Goal: Information Seeking & Learning: Learn about a topic

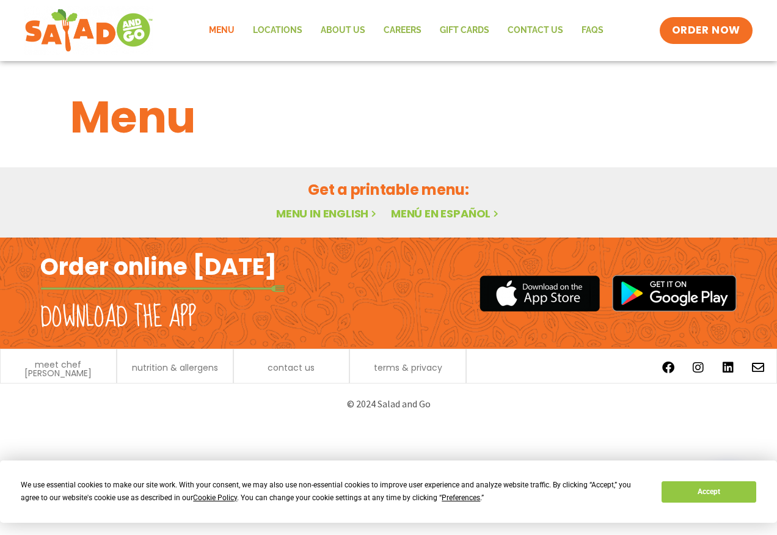
click at [313, 206] on link "Menu in English" at bounding box center [327, 213] width 103 height 15
click at [317, 215] on link "Menu in English" at bounding box center [327, 213] width 103 height 15
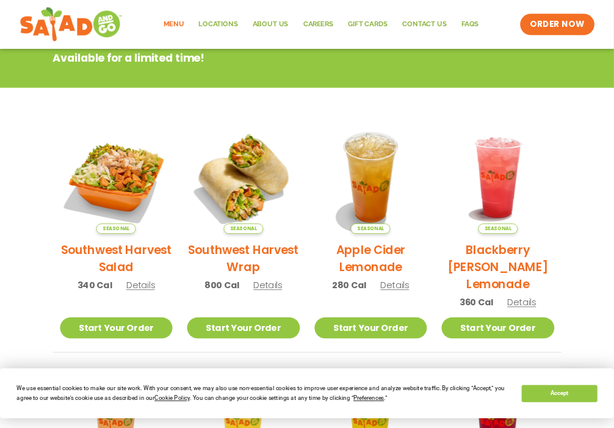
scroll to position [183, 0]
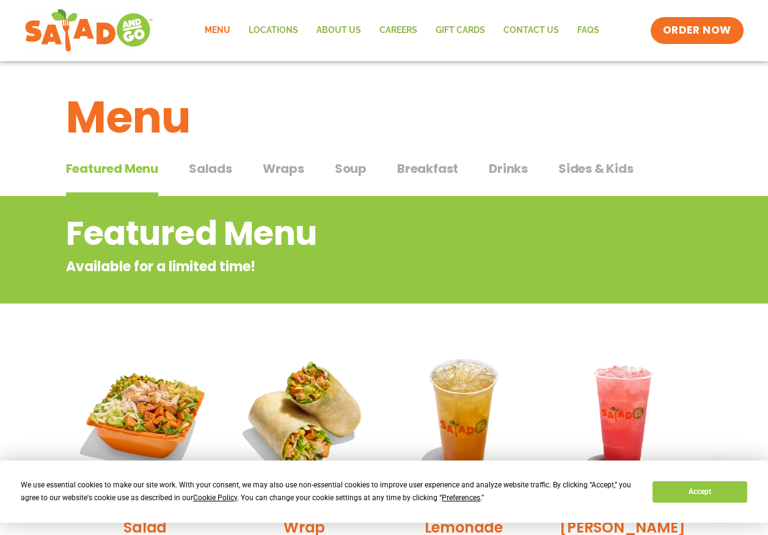
click at [325, 222] on h2 "Featured Menu" at bounding box center [335, 233] width 538 height 49
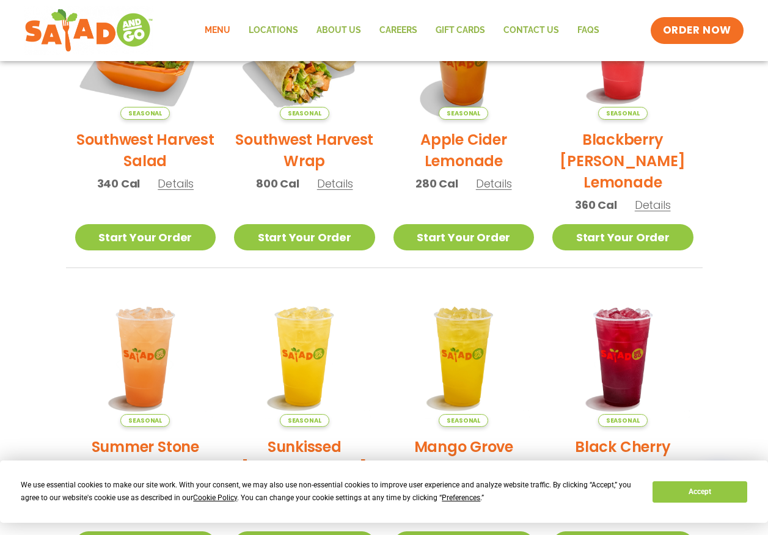
scroll to position [676, 0]
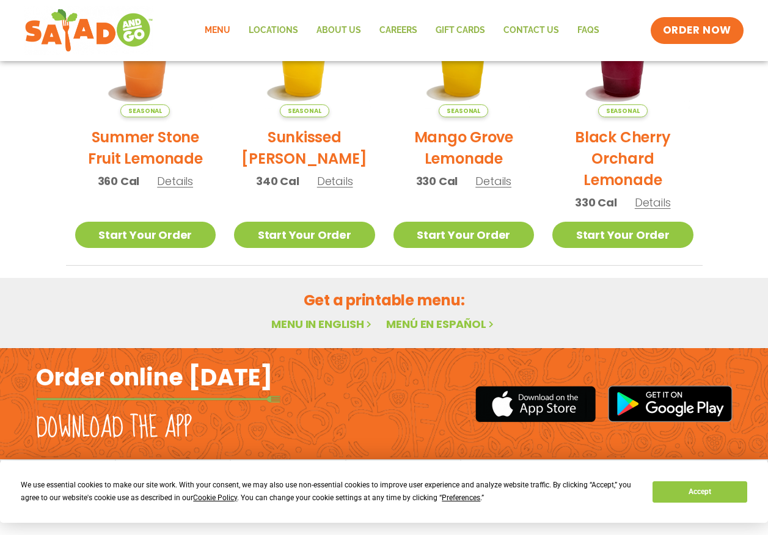
click at [334, 328] on link "Menu in English" at bounding box center [322, 323] width 103 height 15
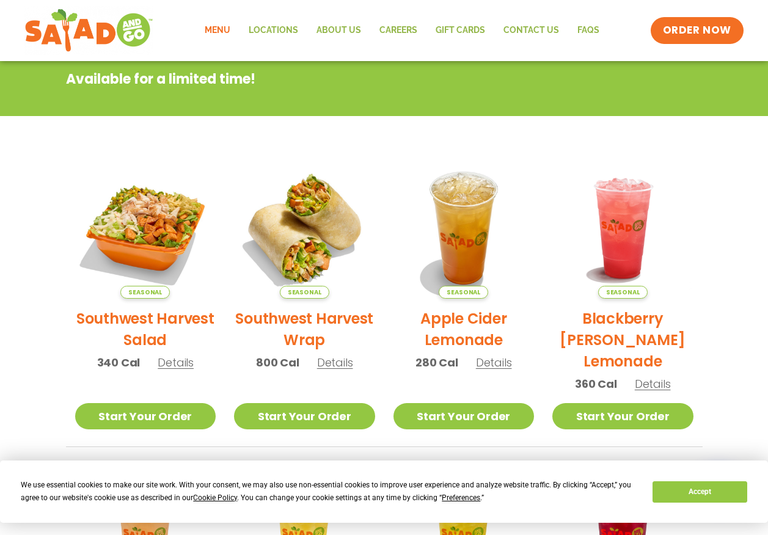
scroll to position [0, 0]
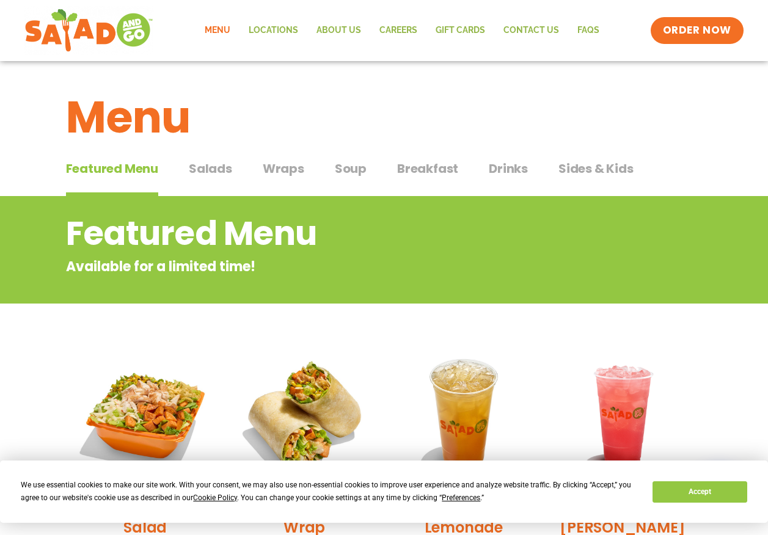
click at [219, 170] on span "Salads" at bounding box center [210, 168] width 43 height 18
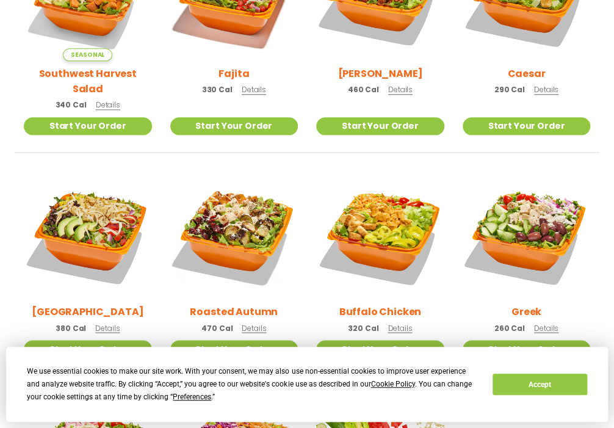
scroll to position [415, 0]
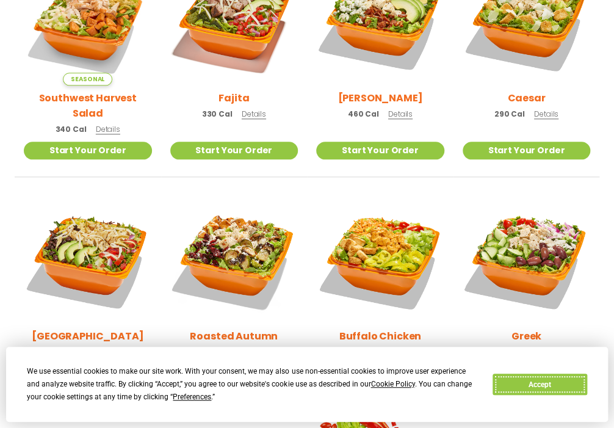
click at [538, 380] on button "Accept" at bounding box center [540, 384] width 94 height 21
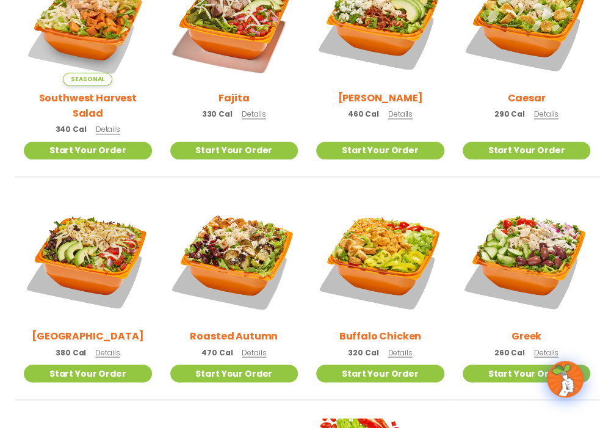
click at [258, 328] on h2 "Roasted Autumn" at bounding box center [234, 335] width 88 height 15
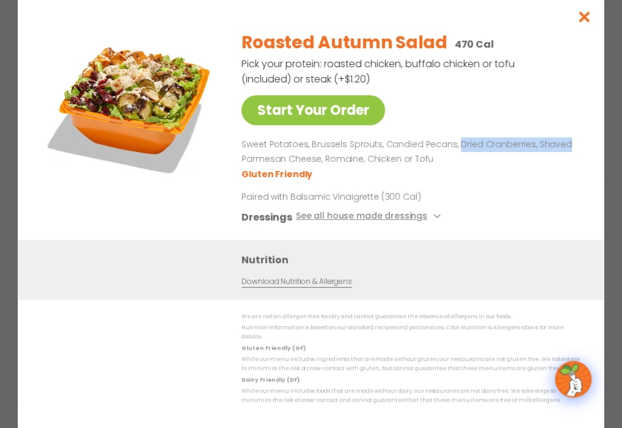
drag, startPoint x: 452, startPoint y: 153, endPoint x: 583, endPoint y: 153, distance: 131.3
click at [583, 153] on div "Start Your Order Roasted Autumn Salad 470 Cal Pick your protein: roasted chicke…" at bounding box center [311, 213] width 586 height 435
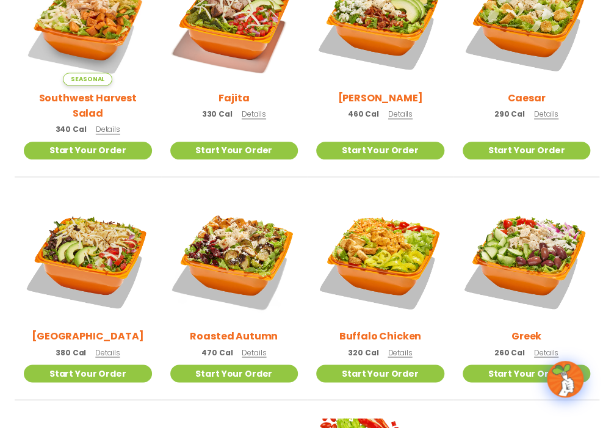
click at [534, 154] on li "Caesar 290 Cal Details Start Your Order Start Your Order Caesar Salad 290 Cal P…" at bounding box center [527, 67] width 147 height 220
click at [257, 328] on h2 "Roasted Autumn" at bounding box center [234, 335] width 88 height 15
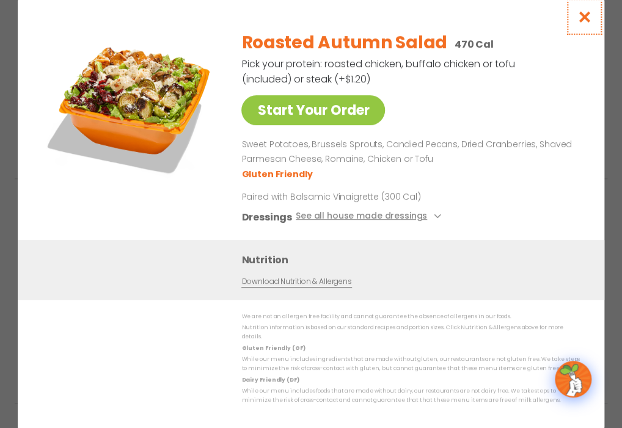
click at [587, 20] on icon "Close modal" at bounding box center [583, 16] width 15 height 13
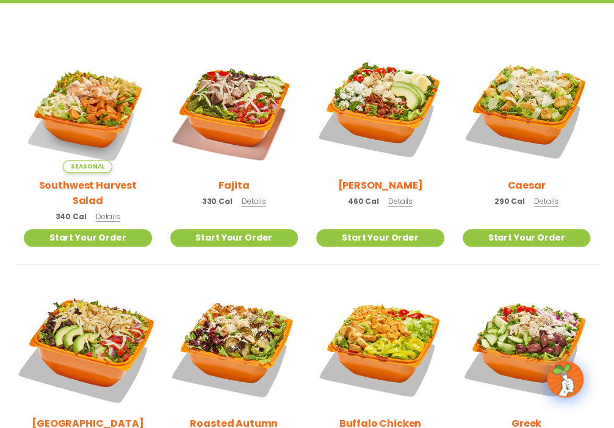
scroll to position [269, 0]
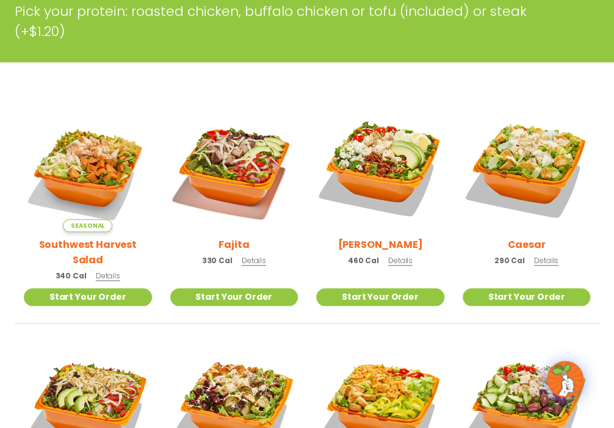
click at [83, 237] on h2 "Southwest Harvest Salad" at bounding box center [88, 252] width 128 height 31
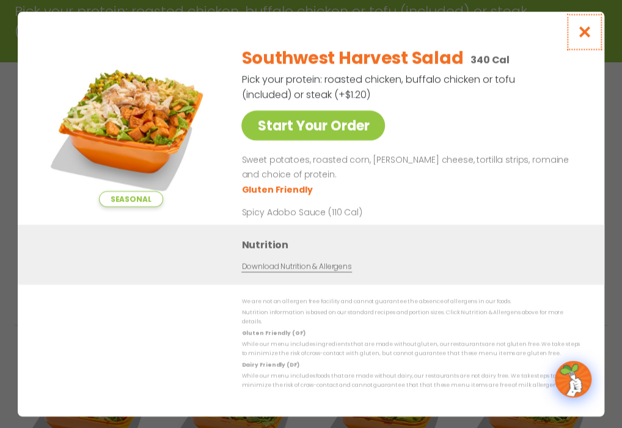
click at [595, 39] on button "Close modal" at bounding box center [584, 32] width 40 height 41
